Goal: Task Accomplishment & Management: Use online tool/utility

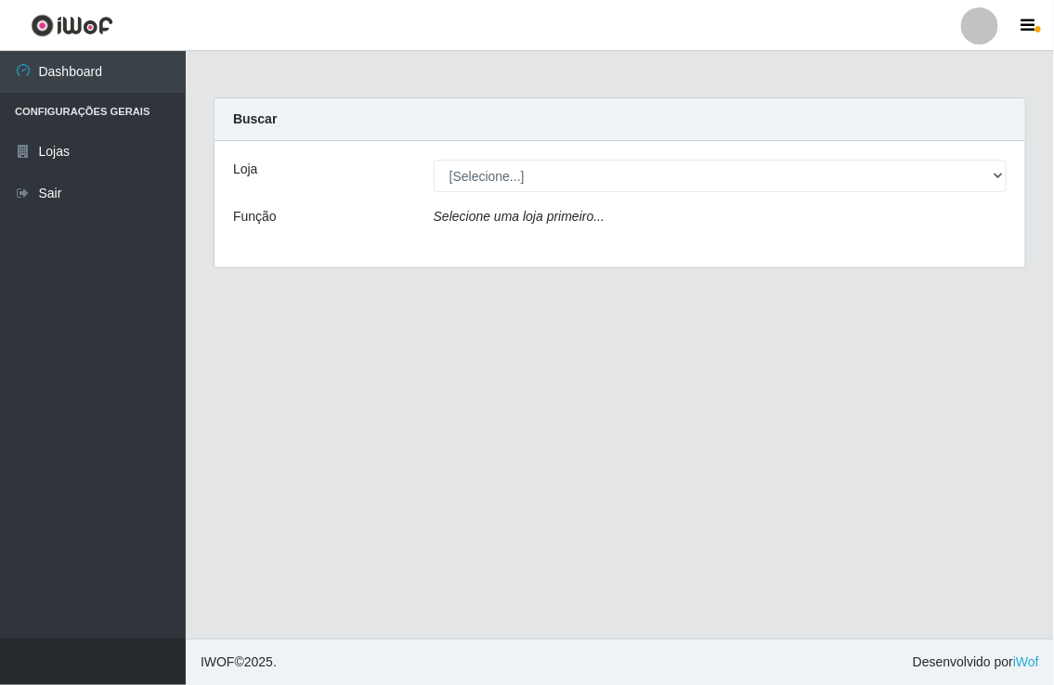
select select "454"
click at [434, 160] on select "[Selecione...] Nordestão - [GEOGRAPHIC_DATA]" at bounding box center [720, 176] width 573 height 32
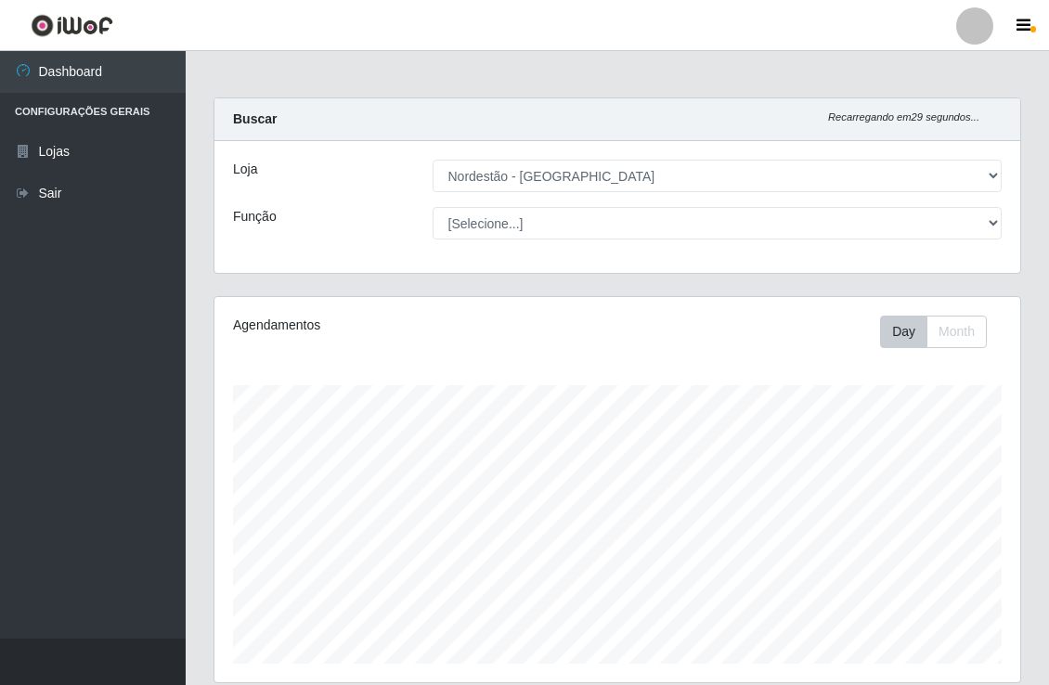
scroll to position [384, 805]
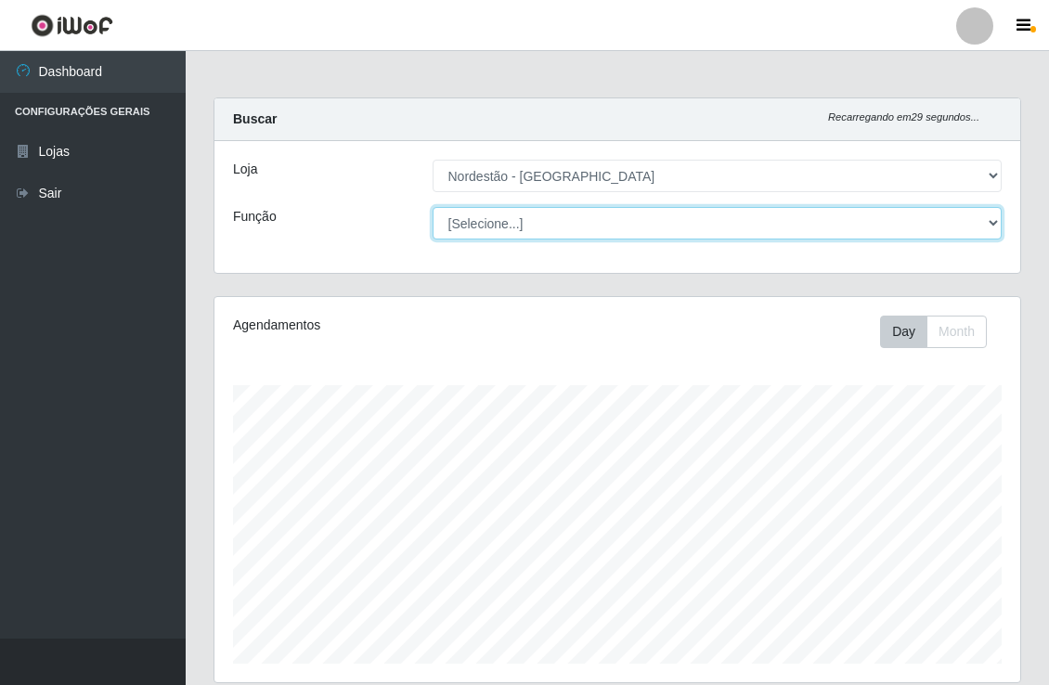
click at [635, 232] on select "[Selecione...] Embalador Embalador + Embalador ++" at bounding box center [718, 223] width 570 height 32
select select "1"
click at [433, 207] on select "[Selecione...] Embalador Embalador + Embalador ++" at bounding box center [718, 223] width 570 height 32
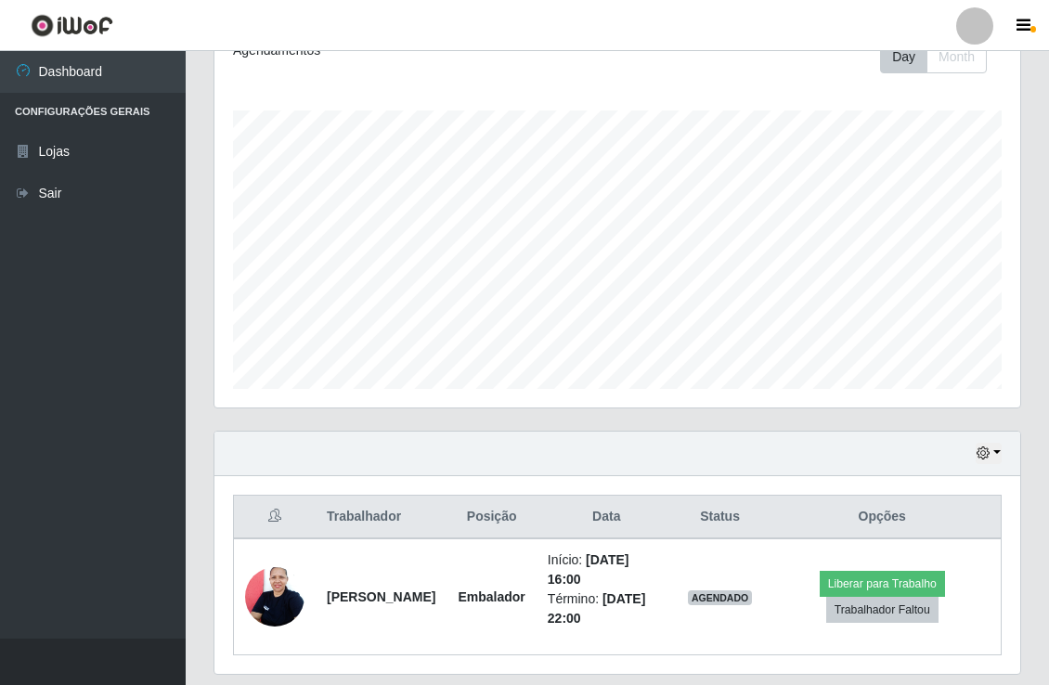
scroll to position [332, 0]
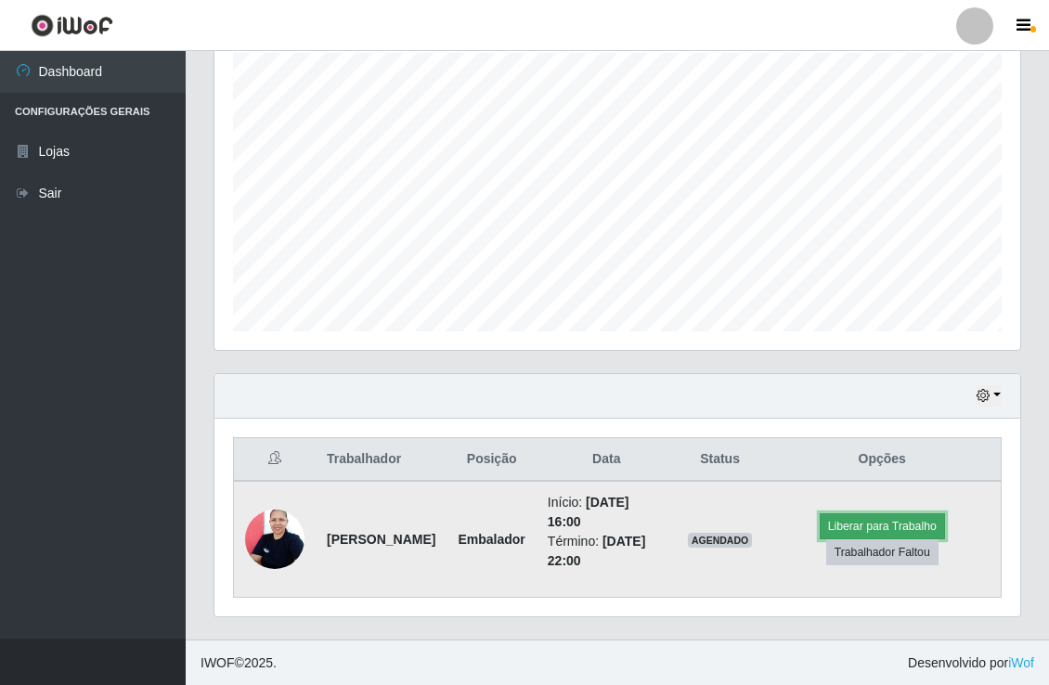
click at [871, 524] on button "Liberar para Trabalho" at bounding box center [882, 526] width 125 height 26
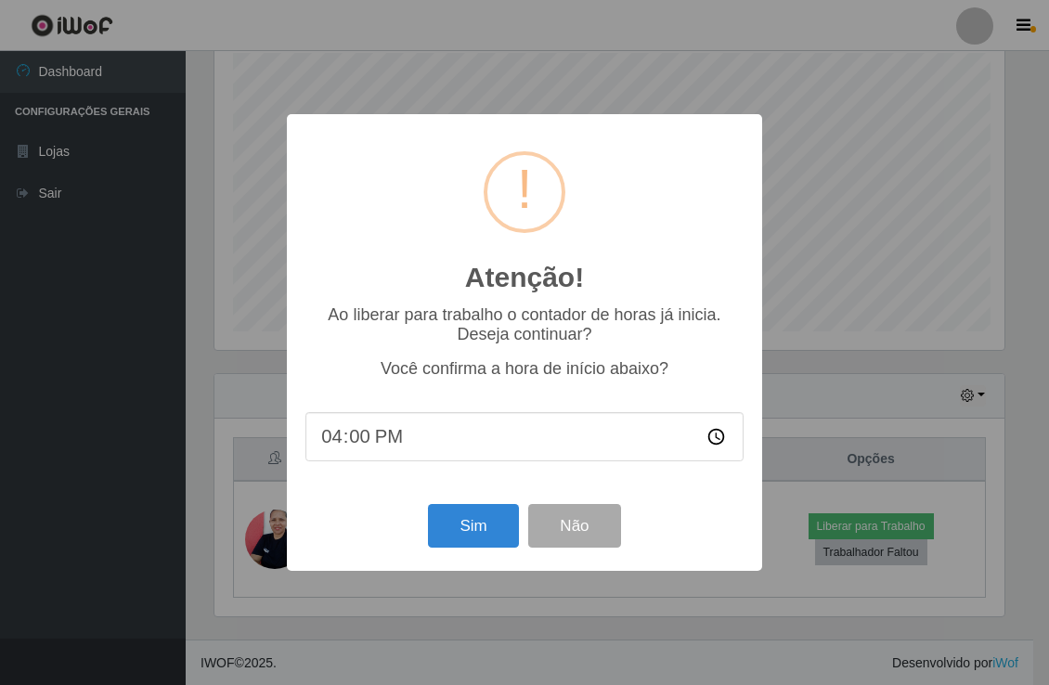
scroll to position [384, 794]
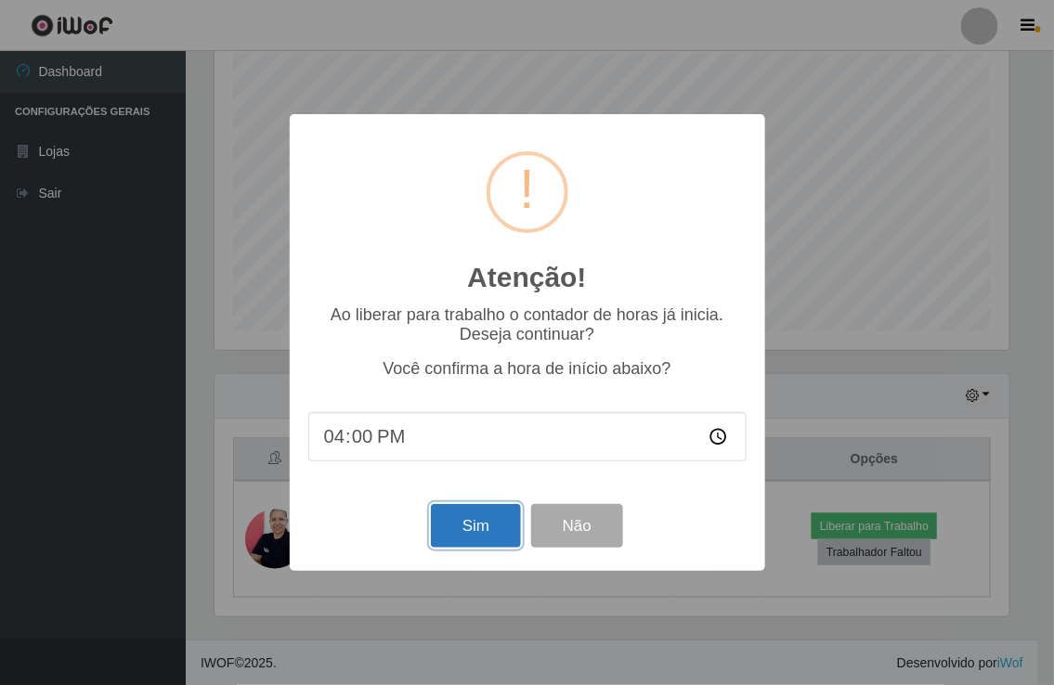
click at [507, 526] on button "Sim" at bounding box center [476, 526] width 90 height 44
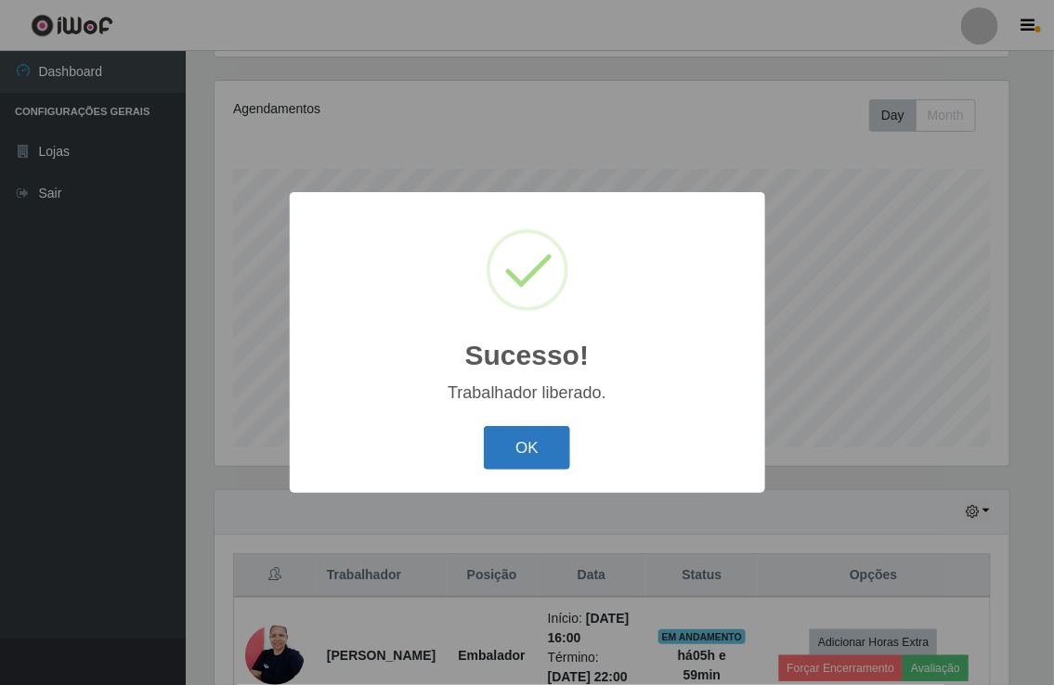
click at [544, 459] on button "OK" at bounding box center [527, 448] width 86 height 44
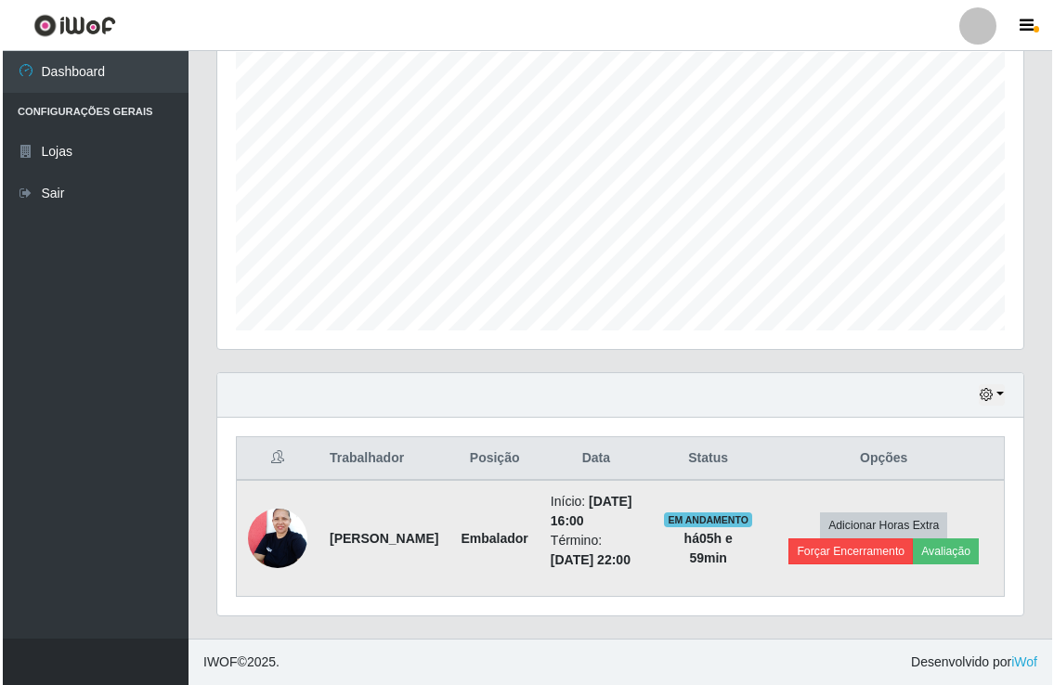
scroll to position [372, 0]
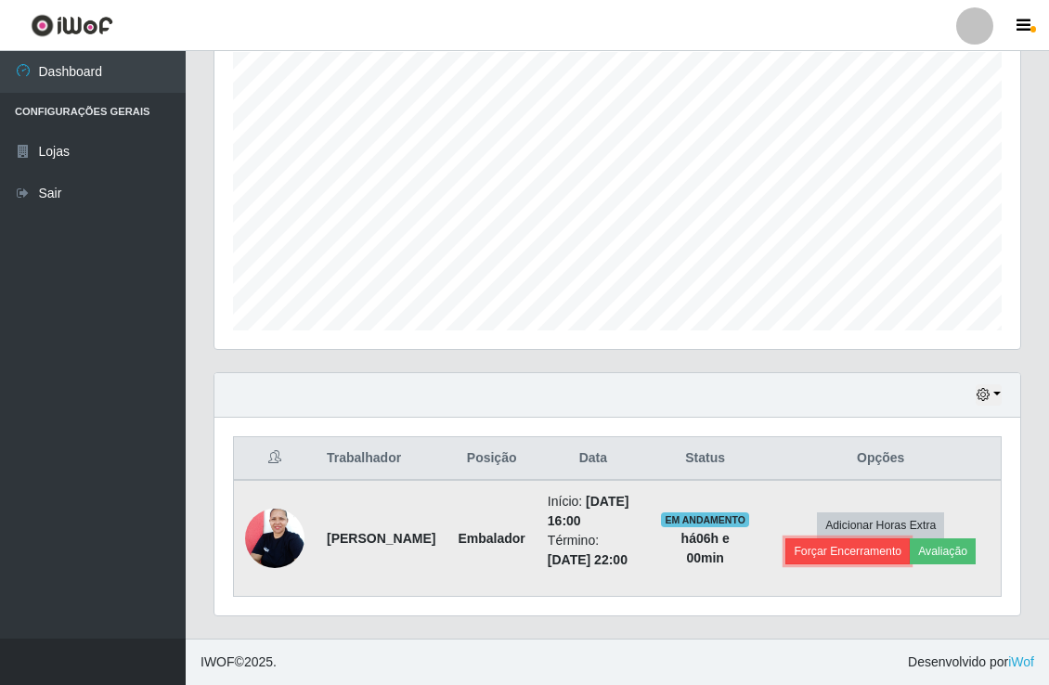
click at [843, 538] on button "Forçar Encerramento" at bounding box center [847, 551] width 124 height 26
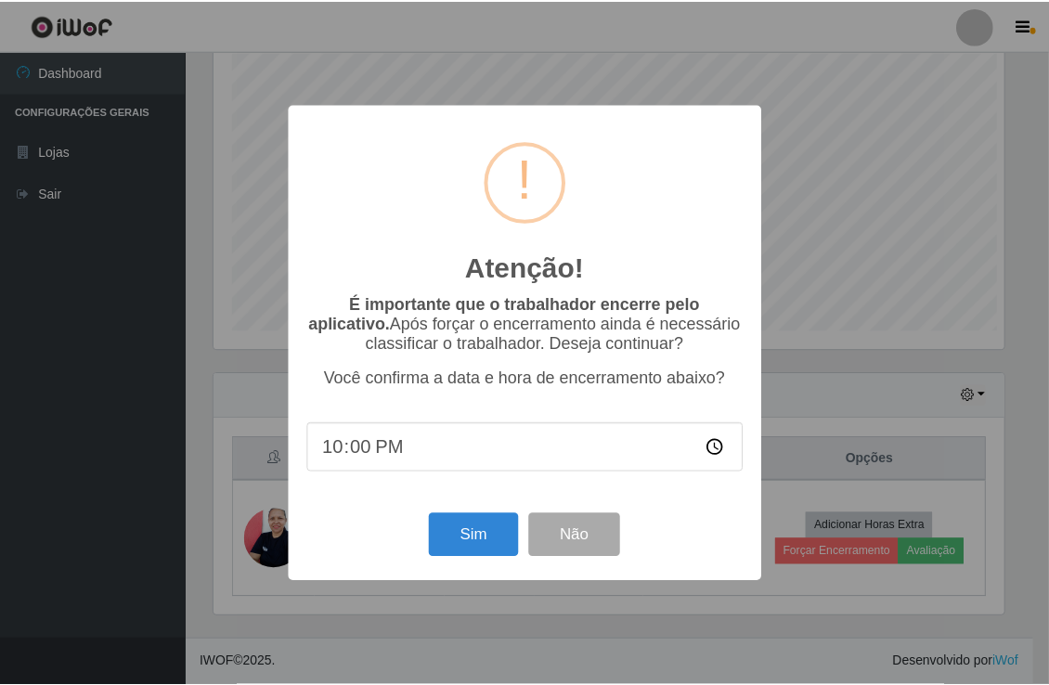
scroll to position [384, 794]
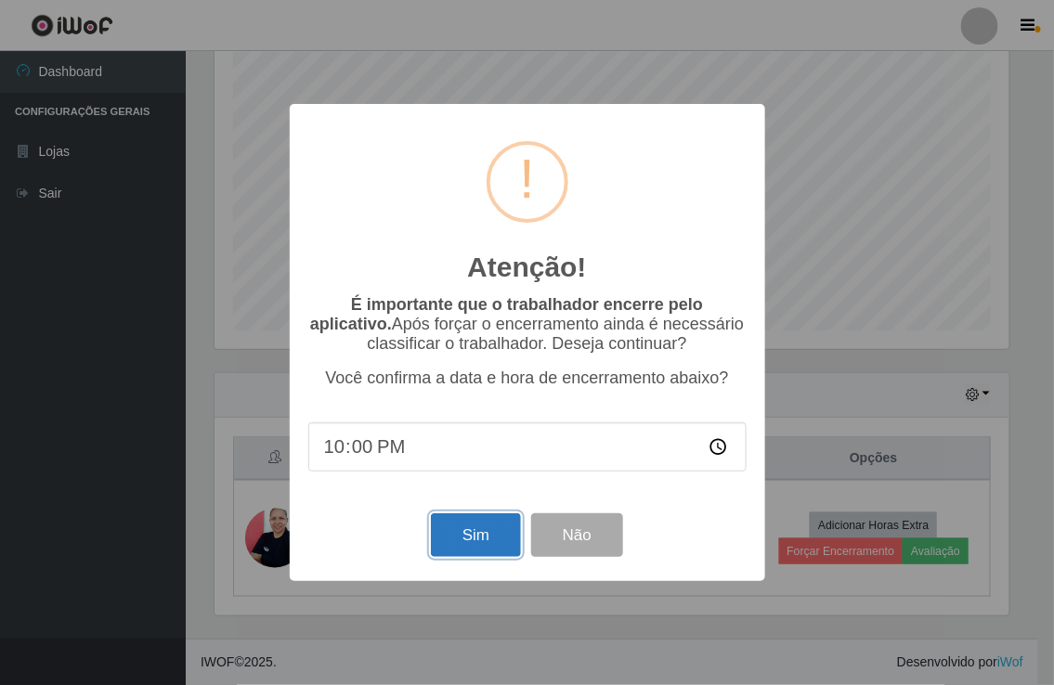
click at [464, 529] on button "Sim" at bounding box center [476, 535] width 90 height 44
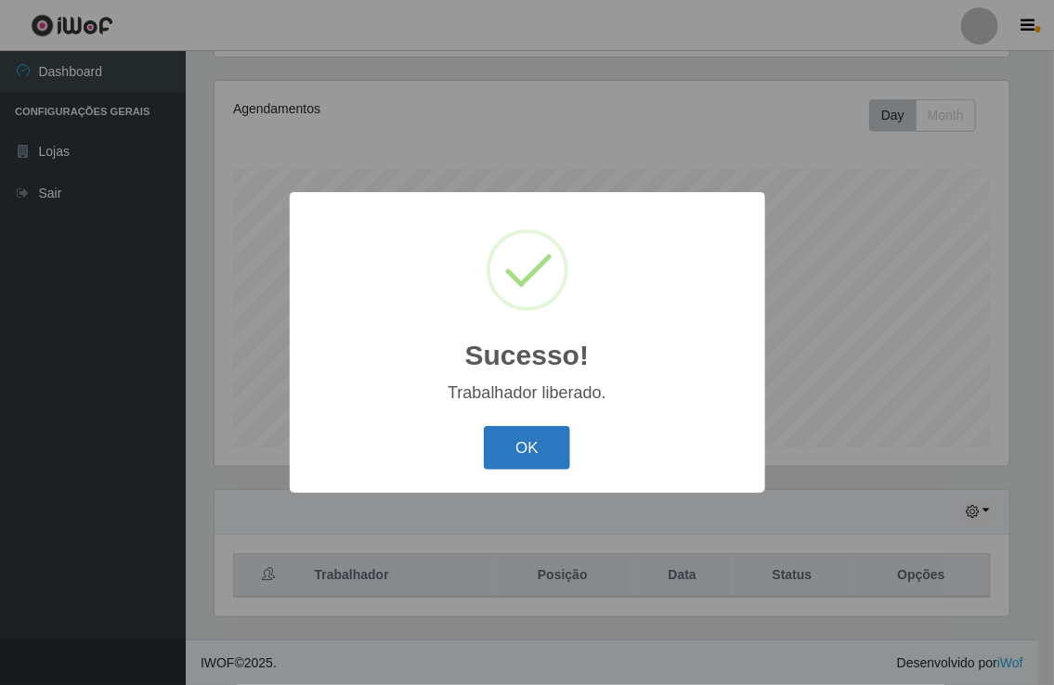
click at [550, 464] on button "OK" at bounding box center [527, 448] width 86 height 44
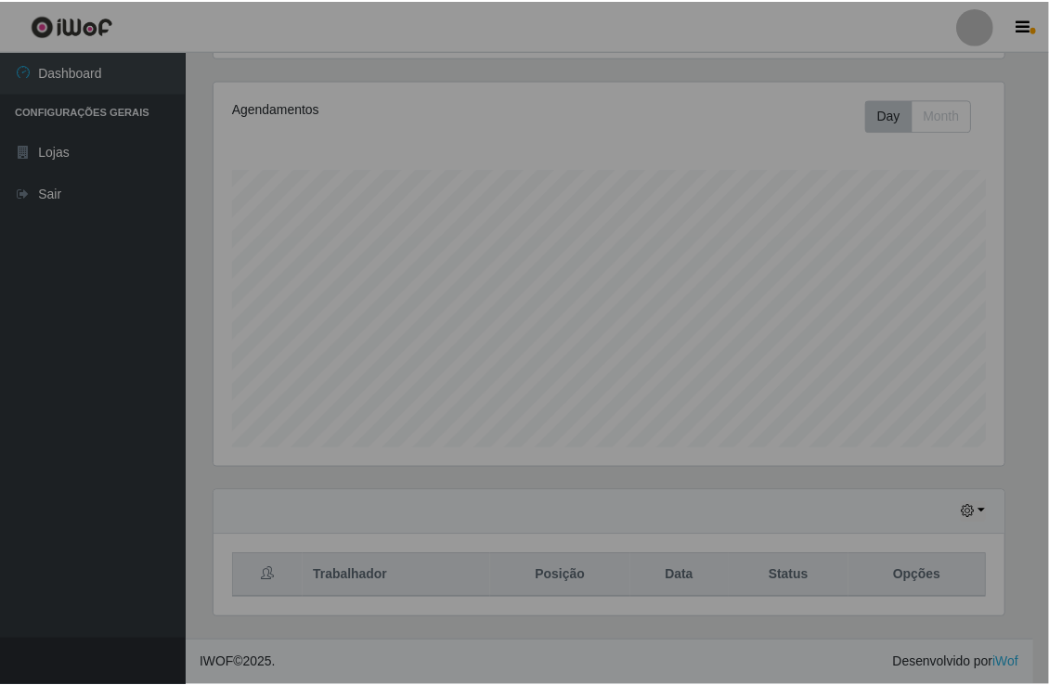
scroll to position [384, 805]
